Goal: Transaction & Acquisition: Book appointment/travel/reservation

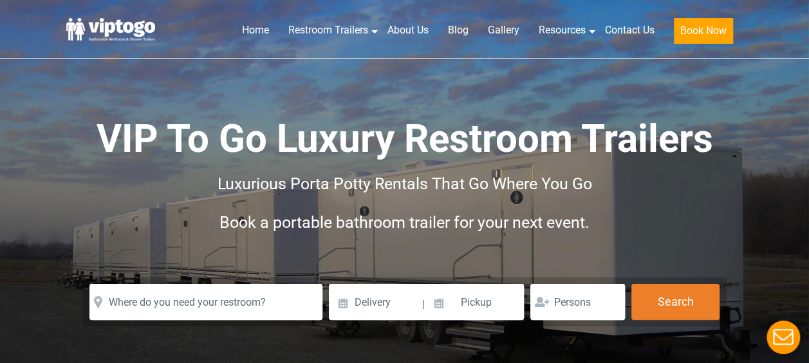
click at [169, 301] on div "Star Rating by close" at bounding box center [144, 323] width 158 height 51
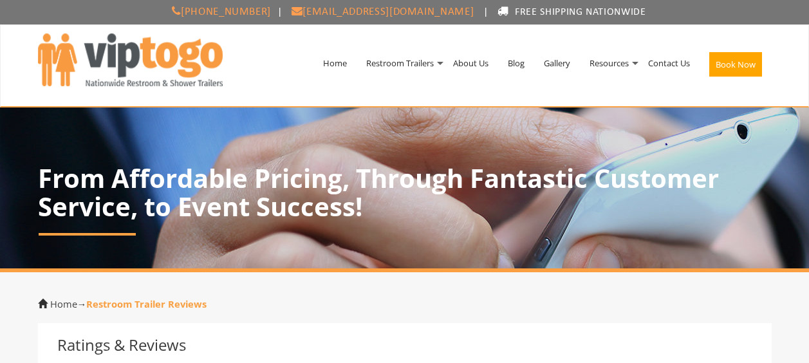
click at [172, 299] on strong "Restroom Trailer Reviews" at bounding box center [146, 303] width 120 height 13
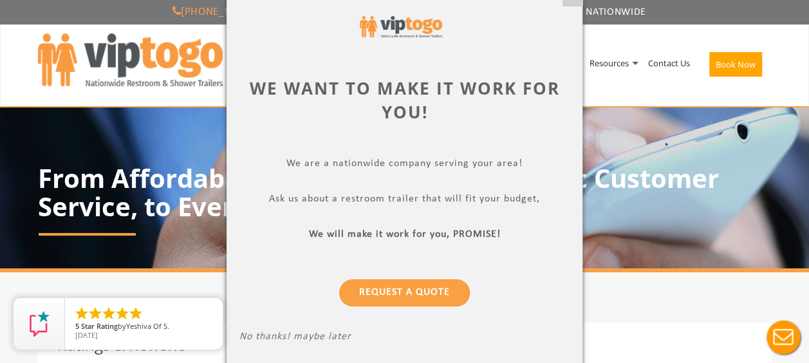
click at [701, 92] on div at bounding box center [404, 181] width 809 height 363
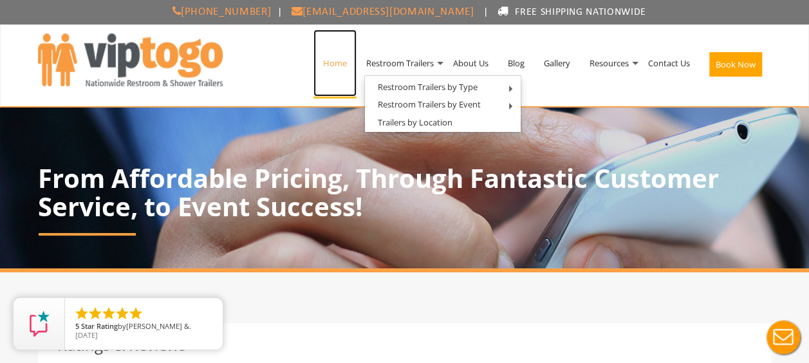
click at [333, 62] on link "Home" at bounding box center [334, 63] width 43 height 67
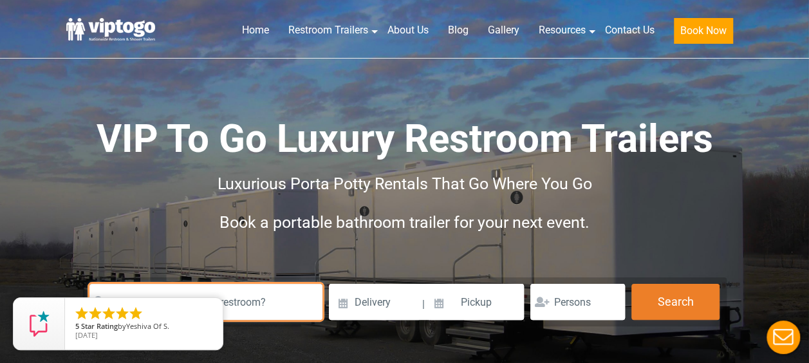
click at [246, 302] on input "text" at bounding box center [205, 302] width 233 height 36
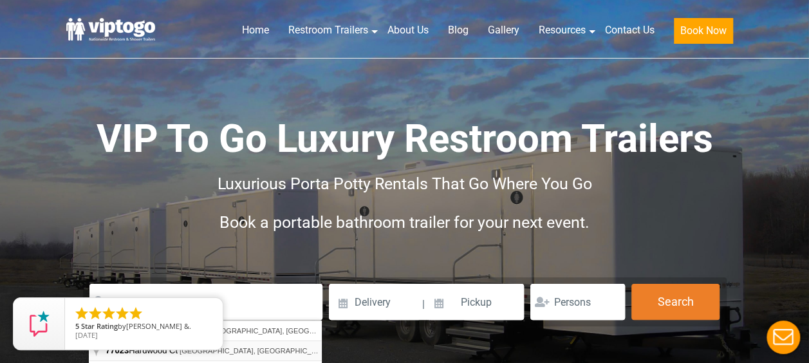
type input "77023 Hardwood Ct, Yulee, FL, USA"
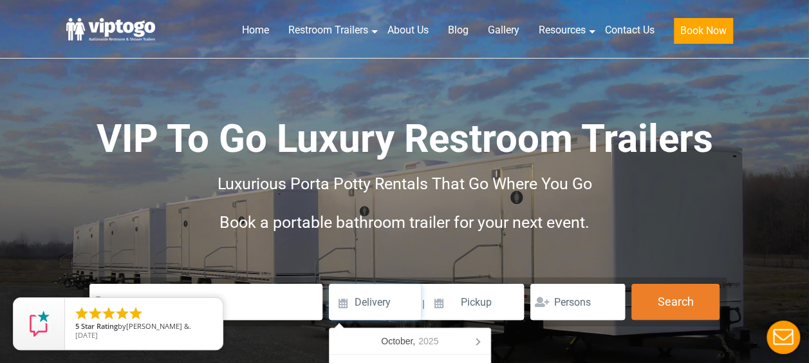
click at [381, 304] on input at bounding box center [375, 302] width 92 height 36
click at [480, 341] on icon at bounding box center [477, 341] width 21 height 21
click at [399, 341] on div "November, 2025" at bounding box center [409, 341] width 77 height 21
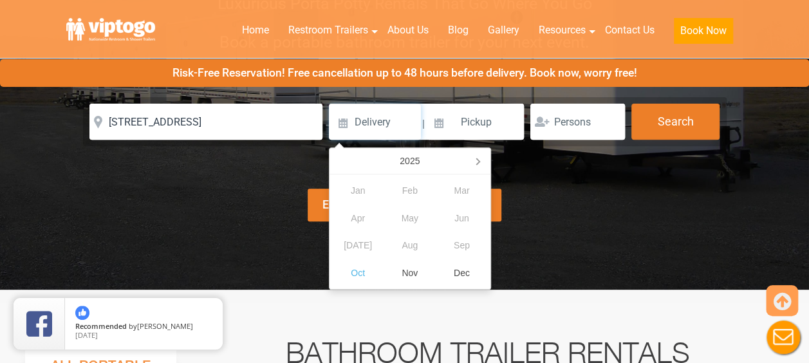
scroll to position [183, 0]
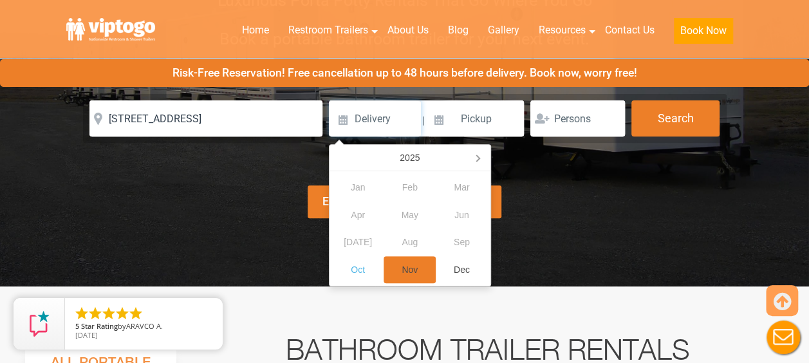
click at [412, 268] on div "Nov" at bounding box center [410, 270] width 52 height 28
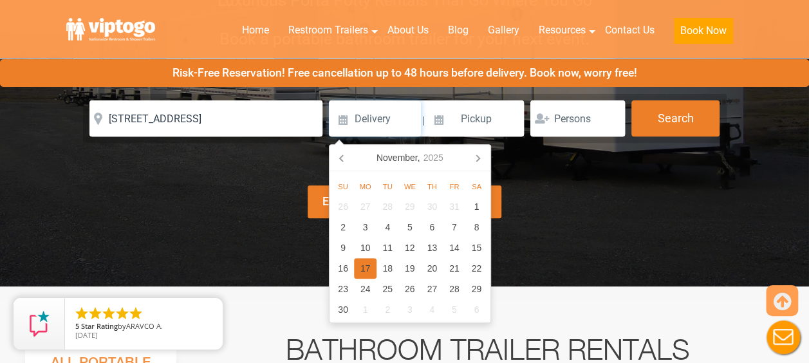
click at [362, 265] on div "17" at bounding box center [365, 268] width 23 height 21
type input "11/17/2025"
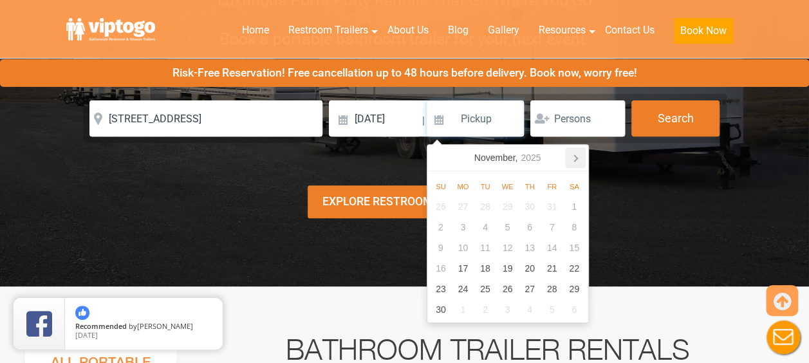
click at [575, 156] on icon at bounding box center [575, 158] width 3 height 6
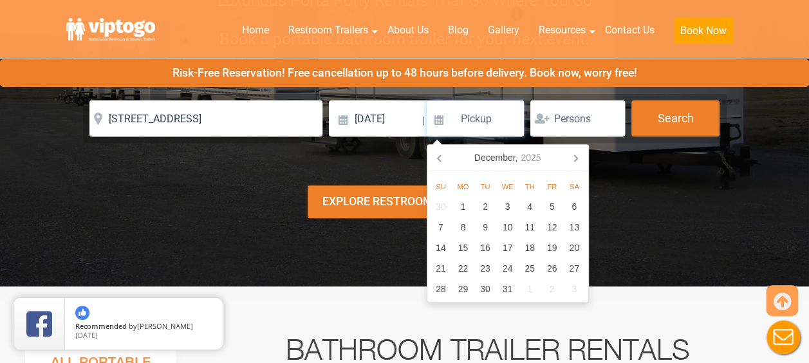
click at [575, 156] on icon at bounding box center [575, 158] width 3 height 6
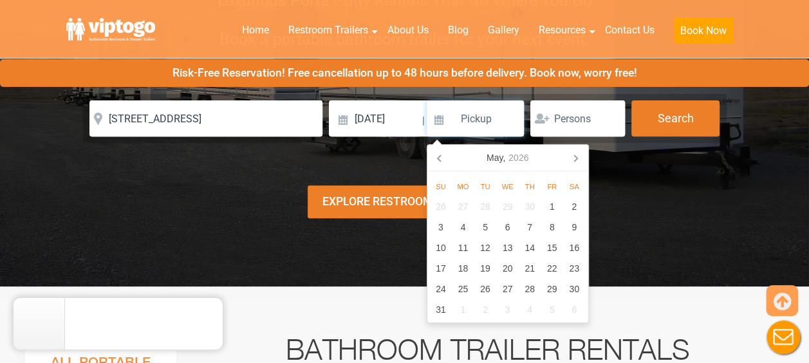
click at [574, 156] on icon at bounding box center [575, 157] width 21 height 21
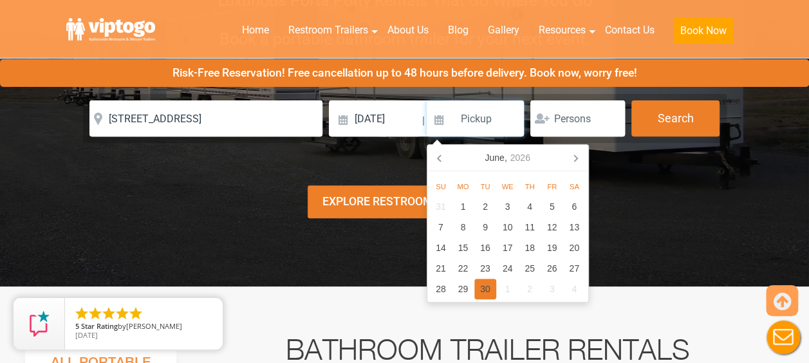
click at [488, 289] on div "30" at bounding box center [485, 289] width 23 height 21
type input "06/30/2026"
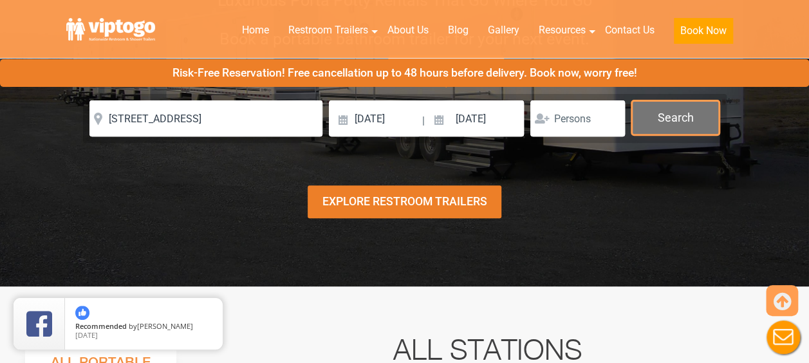
click at [662, 113] on button "Search" at bounding box center [675, 117] width 88 height 35
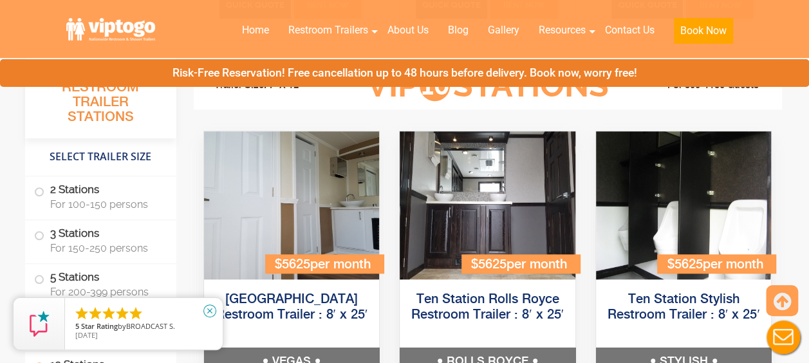
scroll to position [2943, 0]
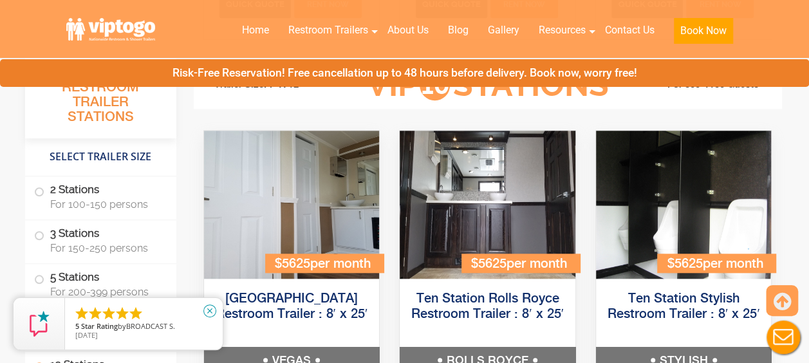
click at [216, 306] on link "close" at bounding box center [210, 311] width 28 height 28
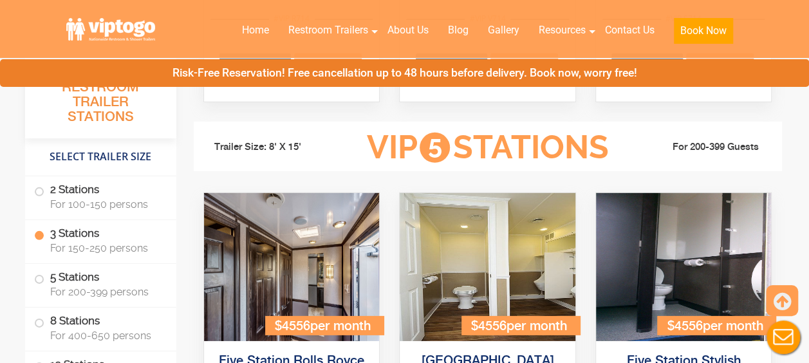
scroll to position [1858, 0]
click at [42, 324] on img at bounding box center [39, 324] width 26 height 26
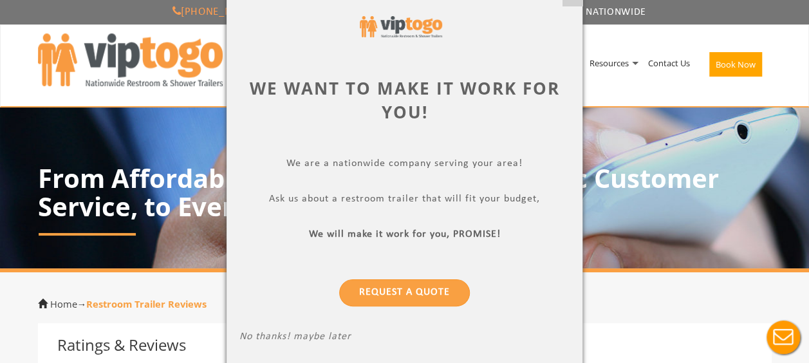
click at [290, 333] on p "No thanks! maybe later" at bounding box center [404, 338] width 330 height 15
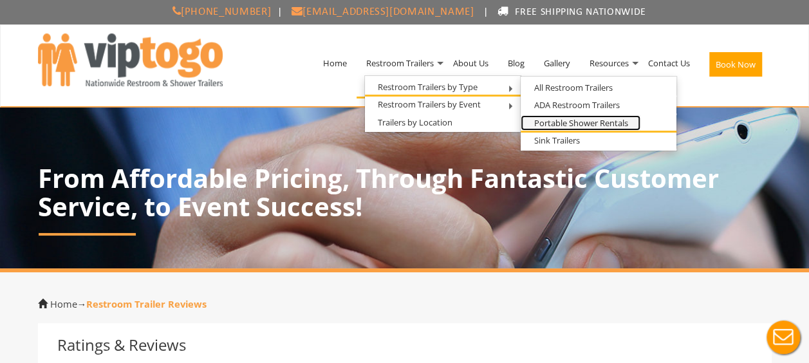
click at [544, 121] on link "Portable Shower Rentals" at bounding box center [581, 123] width 120 height 16
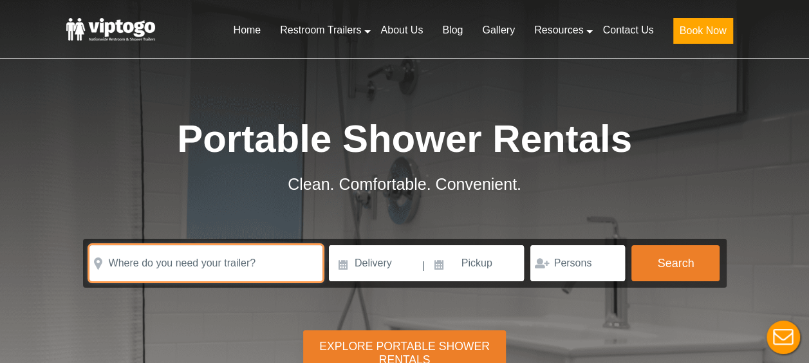
click at [242, 261] on input "text" at bounding box center [205, 263] width 233 height 36
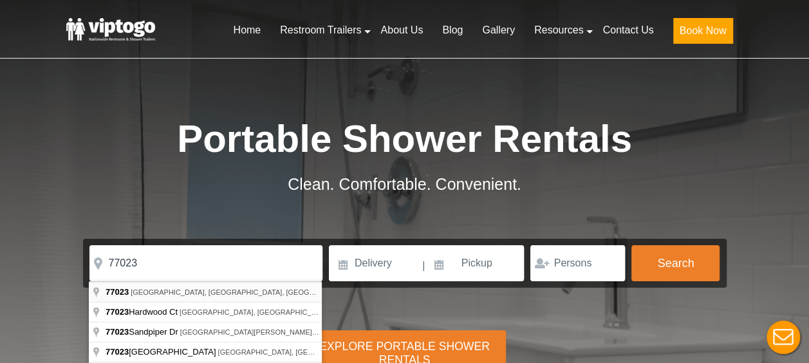
type input "[GEOGRAPHIC_DATA], [GEOGRAPHIC_DATA]"
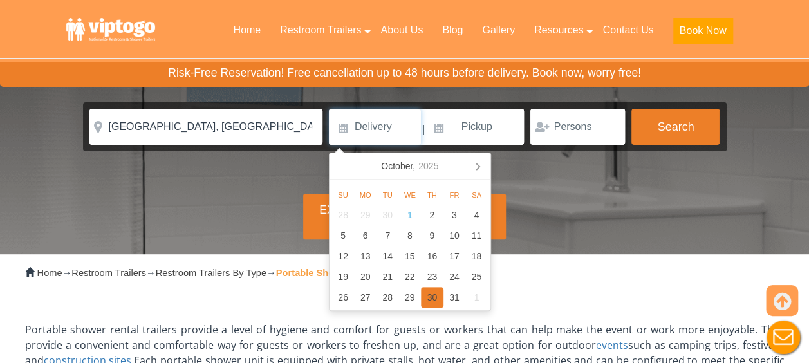
scroll to position [145, 0]
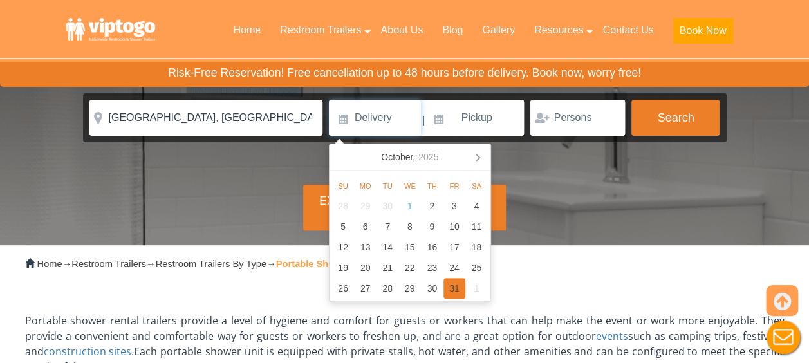
click at [452, 288] on div "31" at bounding box center [454, 288] width 23 height 21
type input "[DATE]"
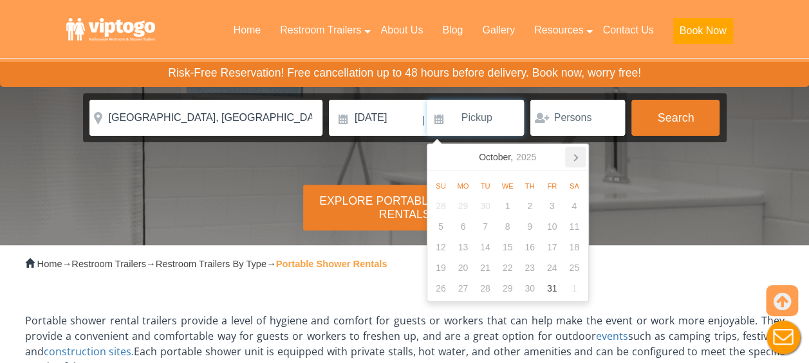
click at [573, 158] on icon at bounding box center [575, 157] width 21 height 21
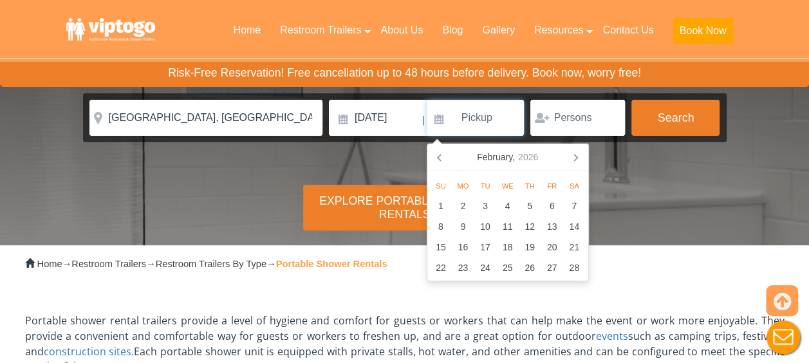
click at [573, 158] on icon at bounding box center [575, 157] width 21 height 21
click at [440, 309] on div "31" at bounding box center [441, 309] width 23 height 21
type input "05/31/2026"
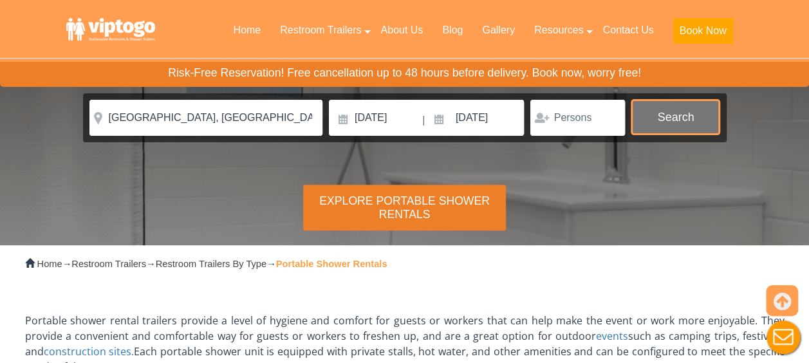
click at [652, 113] on button "Search" at bounding box center [675, 117] width 88 height 35
click at [669, 118] on button "Search" at bounding box center [675, 117] width 88 height 35
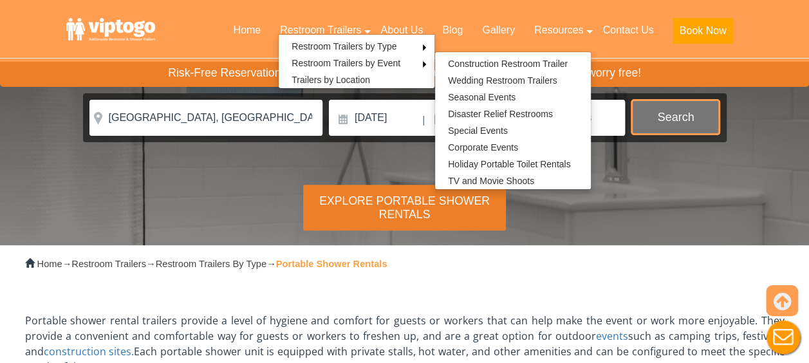
click at [654, 116] on button "Search" at bounding box center [675, 117] width 88 height 35
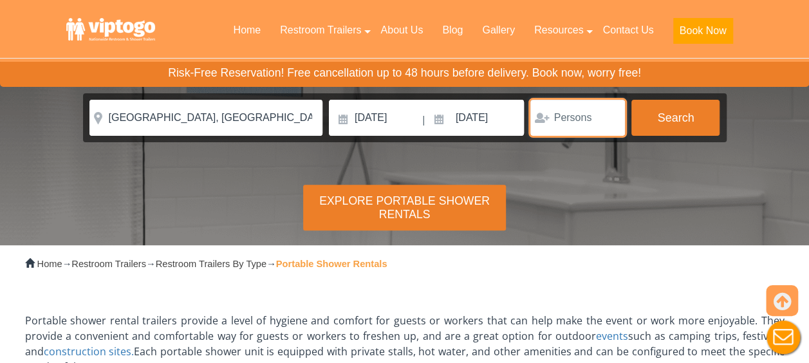
click at [591, 116] on input "number" at bounding box center [577, 118] width 95 height 36
click at [610, 116] on input "1" at bounding box center [577, 118] width 95 height 36
click at [610, 116] on input "2" at bounding box center [577, 118] width 95 height 36
click at [610, 116] on input "3" at bounding box center [577, 118] width 95 height 36
click at [610, 116] on input "4" at bounding box center [577, 118] width 95 height 36
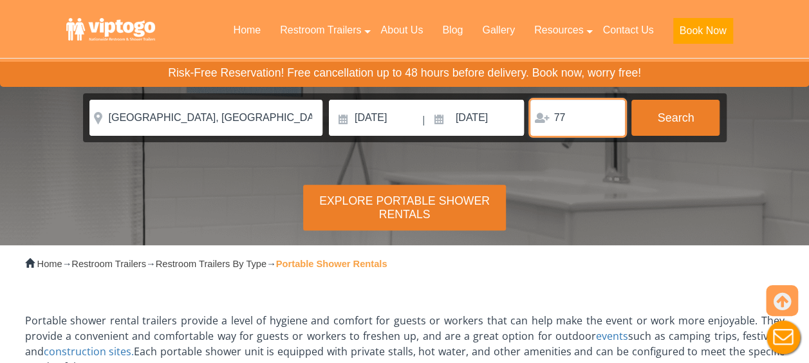
type input "77"
click at [610, 116] on input "77" at bounding box center [577, 118] width 95 height 36
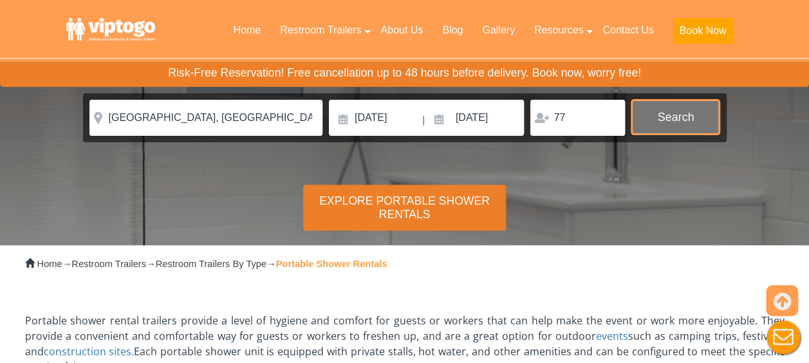
click at [665, 119] on button "Search" at bounding box center [675, 117] width 88 height 35
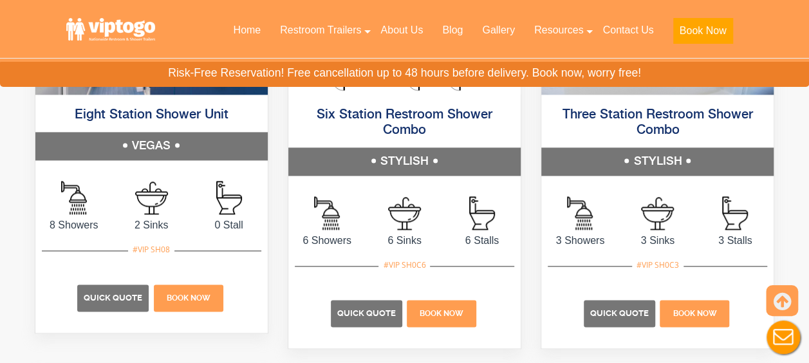
scroll to position [826, 0]
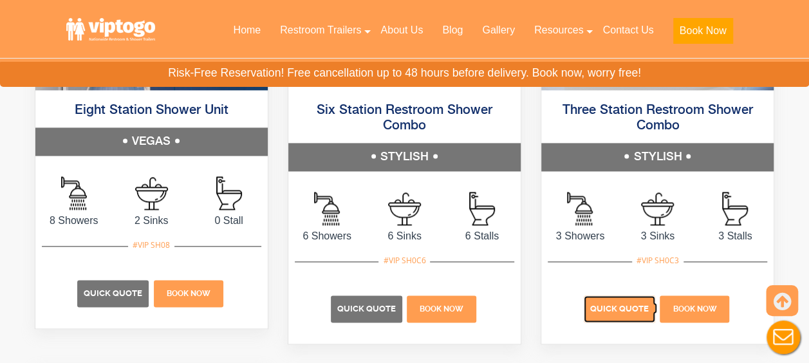
click at [615, 306] on span "Quick Quote" at bounding box center [619, 309] width 59 height 10
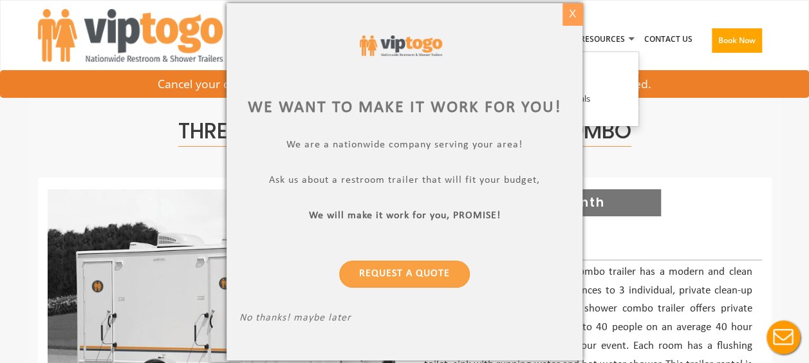
click at [575, 10] on div "X" at bounding box center [572, 14] width 20 height 22
